Goal: Task Accomplishment & Management: Manage account settings

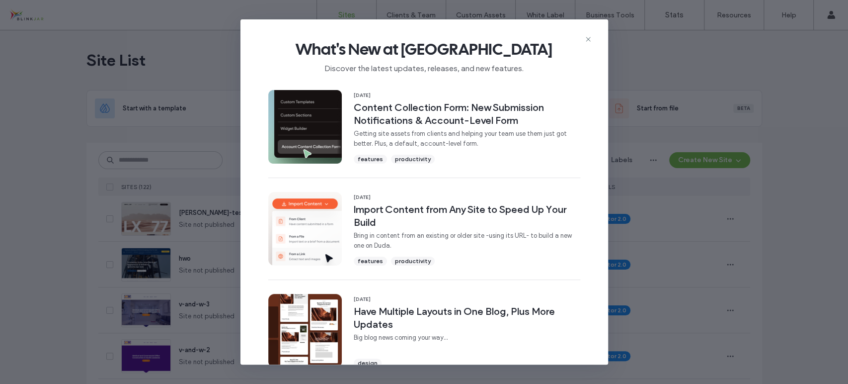
click at [587, 39] on use at bounding box center [588, 39] width 4 height 4
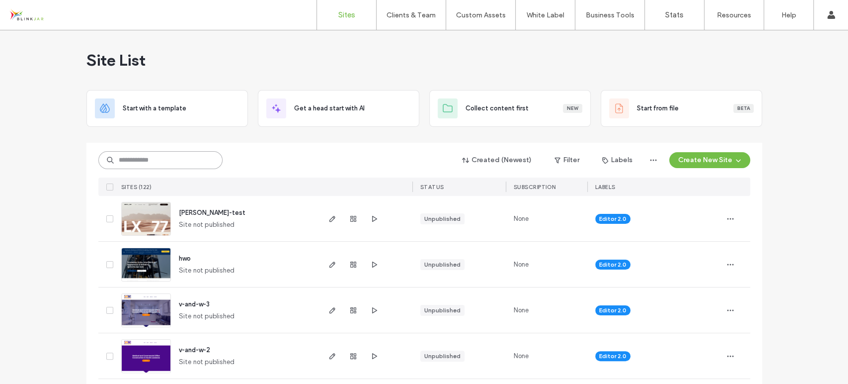
click at [177, 167] on input at bounding box center [160, 160] width 124 height 18
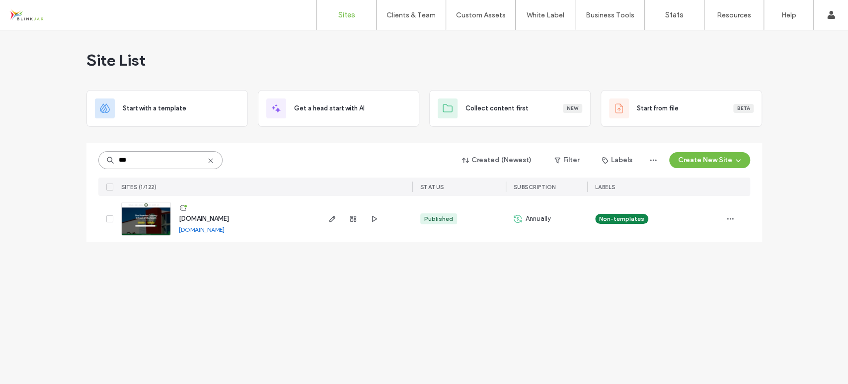
type input "***"
click at [351, 222] on icon "button" at bounding box center [353, 219] width 8 height 8
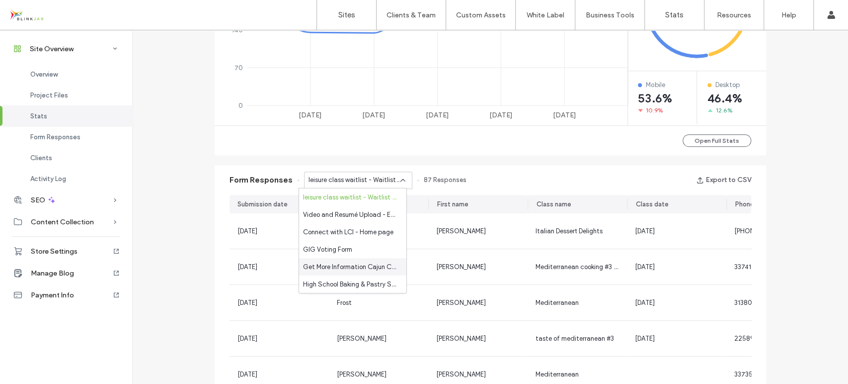
scroll to position [644, 0]
click at [360, 222] on div "Online Application - Apply Online page" at bounding box center [352, 214] width 107 height 17
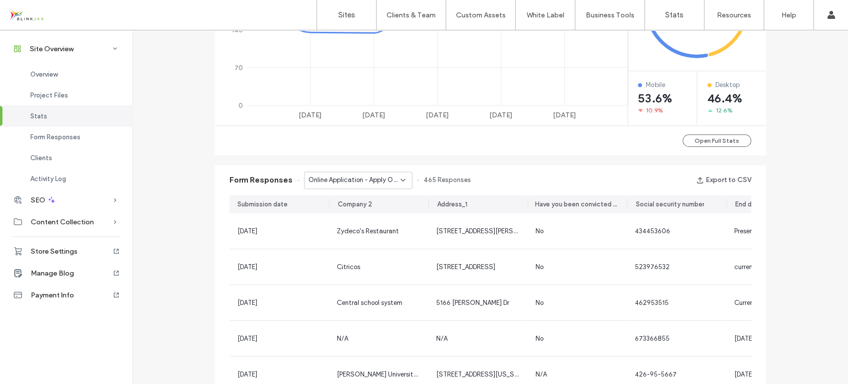
click at [716, 174] on button "Export to CSV" at bounding box center [723, 180] width 55 height 16
